Goal: Find specific page/section: Find specific page/section

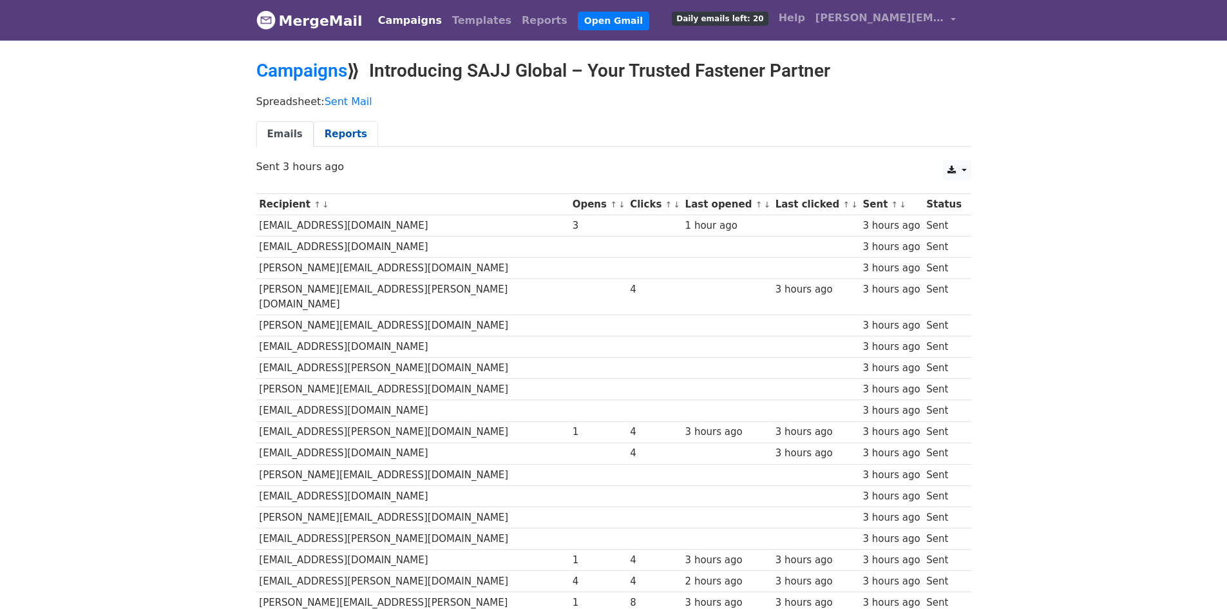
click at [338, 123] on link "Reports" at bounding box center [346, 134] width 64 height 26
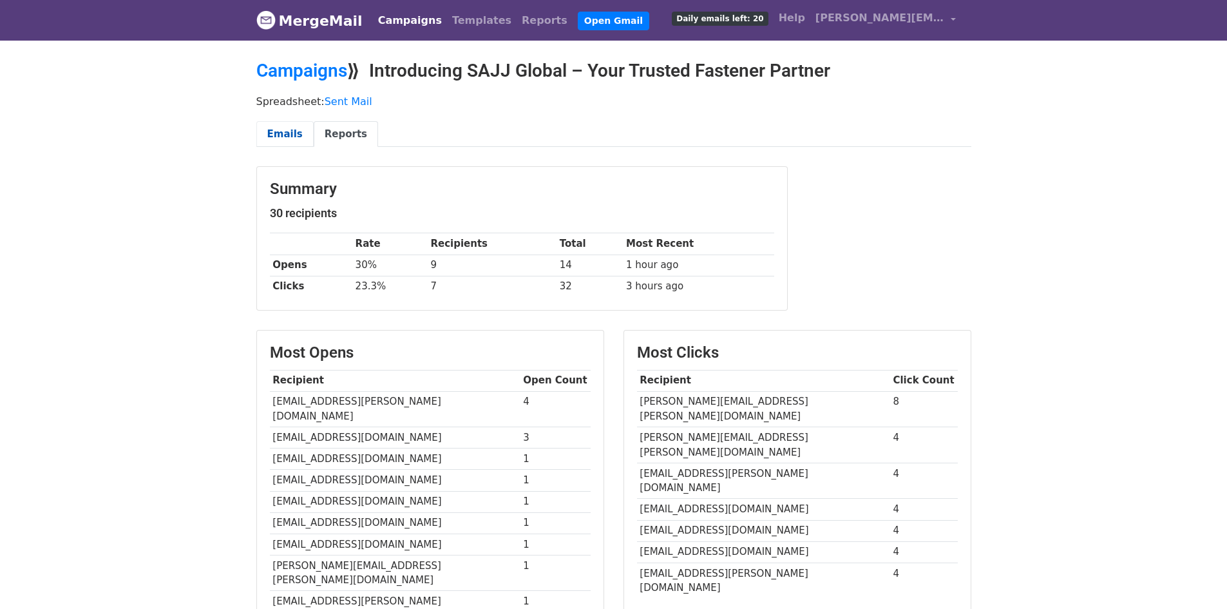
click at [274, 129] on link "Emails" at bounding box center [284, 134] width 57 height 26
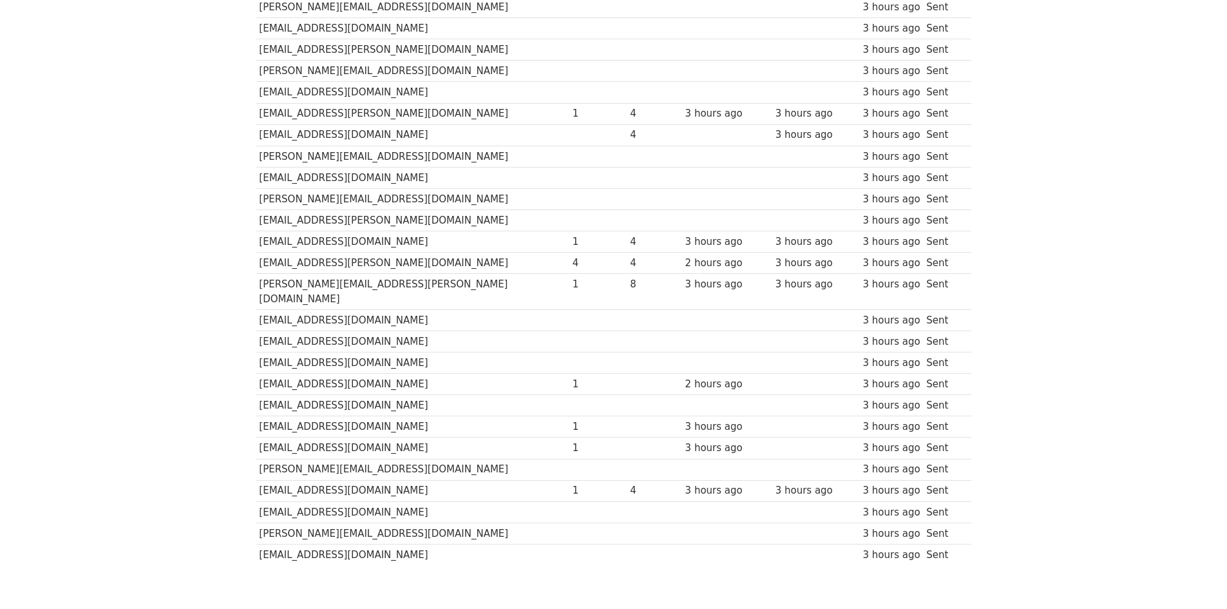
scroll to position [296, 0]
